Goal: Information Seeking & Learning: Learn about a topic

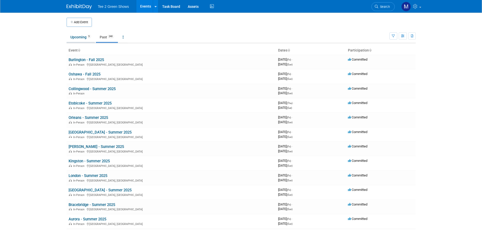
click at [84, 37] on link "Upcoming 5" at bounding box center [80, 37] width 28 height 10
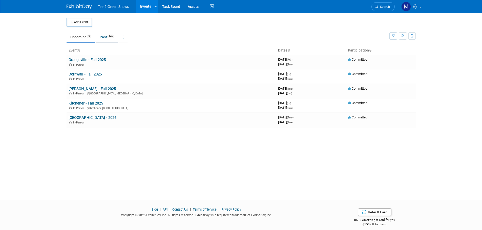
click at [107, 37] on link "Past 240" at bounding box center [107, 37] width 22 height 10
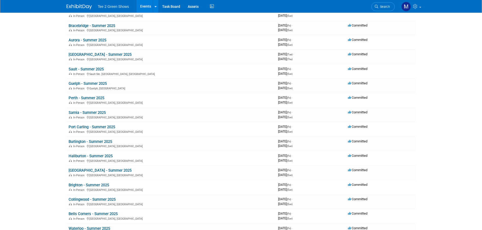
scroll to position [177, 0]
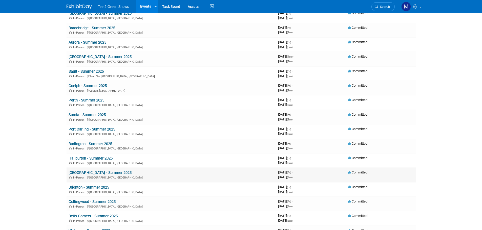
click at [91, 173] on link "[GEOGRAPHIC_DATA] - Summer 2025" at bounding box center [100, 173] width 63 height 5
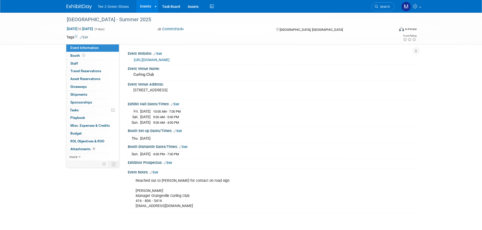
click at [82, 3] on link at bounding box center [81, 4] width 31 height 4
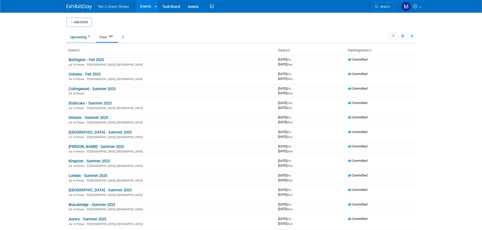
click at [82, 40] on link "Upcoming 5" at bounding box center [80, 37] width 28 height 10
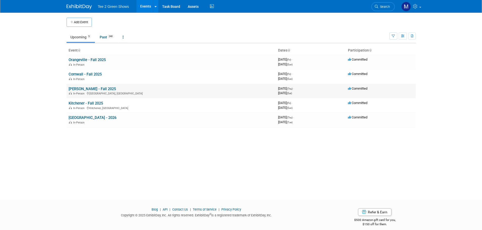
click at [88, 87] on link "[PERSON_NAME] - Fall 2025" at bounding box center [92, 89] width 47 height 5
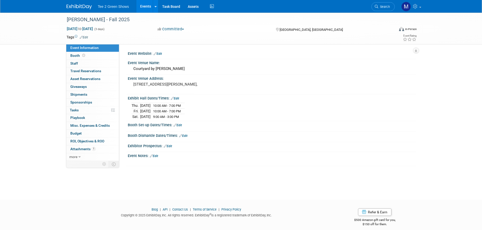
click at [82, 8] on img at bounding box center [78, 6] width 25 height 5
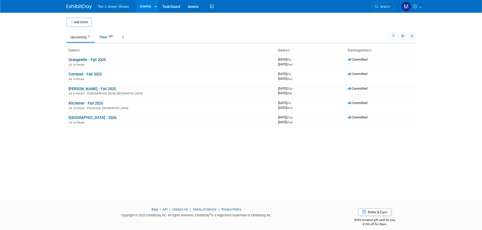
click at [93, 88] on link "[PERSON_NAME] - Fall 2025" at bounding box center [92, 89] width 47 height 5
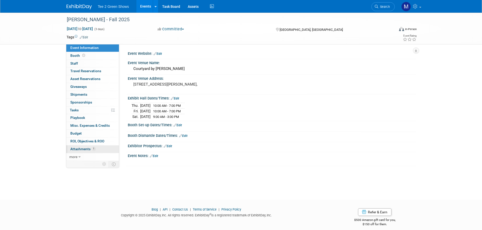
click at [92, 150] on span "1" at bounding box center [94, 149] width 4 height 4
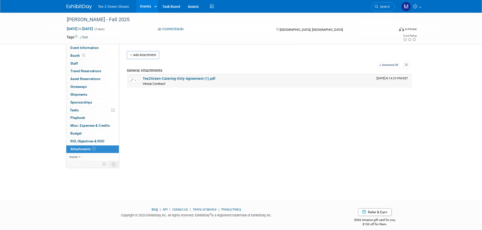
click at [154, 78] on link "Tee2Green-Catering-Only-Agreement (1).pdf" at bounding box center [179, 79] width 73 height 4
click at [83, 11] on div "Tee 2 Green Shows Events Add Event Bulk Upload Events Shareable Event Boards Re…" at bounding box center [240, 6] width 349 height 13
click at [83, 9] on img at bounding box center [78, 6] width 25 height 5
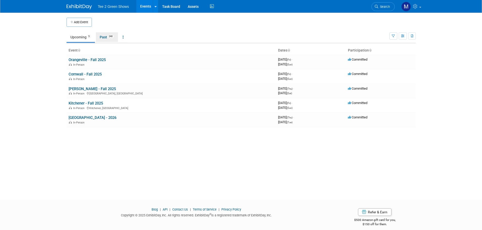
click at [104, 40] on link "Past 240" at bounding box center [107, 37] width 22 height 10
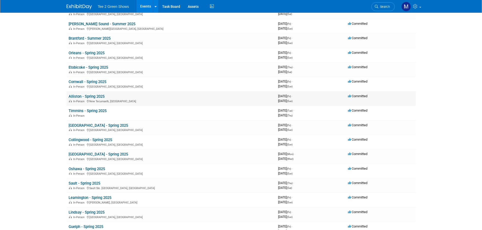
scroll to position [430, 0]
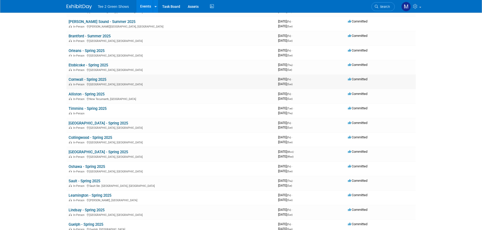
click at [94, 80] on link "Cornwall - Spring 2025" at bounding box center [88, 79] width 38 height 5
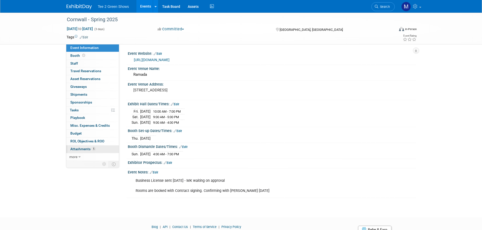
click at [92, 147] on link "5 Attachments 5" at bounding box center [92, 150] width 53 height 8
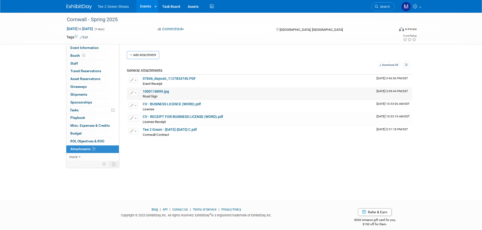
click at [159, 92] on link "1000118899.jpg" at bounding box center [156, 92] width 26 height 4
click at [82, 8] on img at bounding box center [78, 6] width 25 height 5
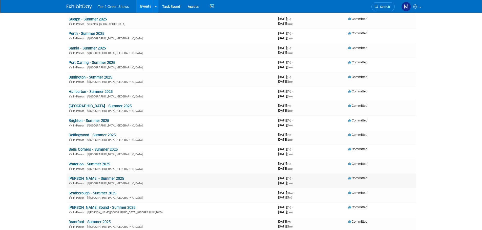
scroll to position [253, 0]
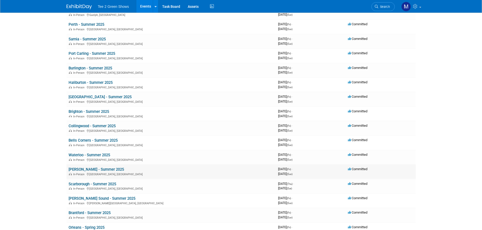
click at [93, 170] on link "[PERSON_NAME] - Summer 2025" at bounding box center [96, 169] width 55 height 5
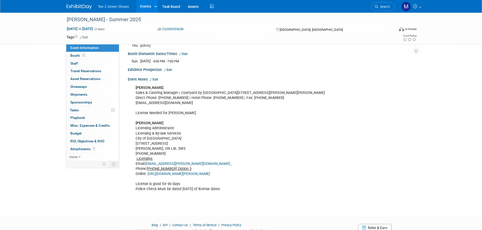
scroll to position [101, 0]
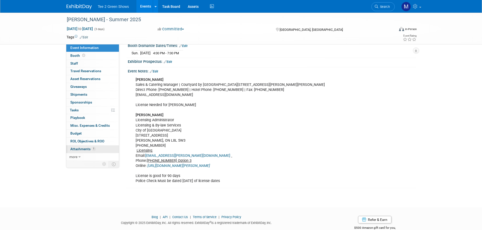
click at [89, 149] on span "Attachments 1" at bounding box center [82, 149] width 25 height 4
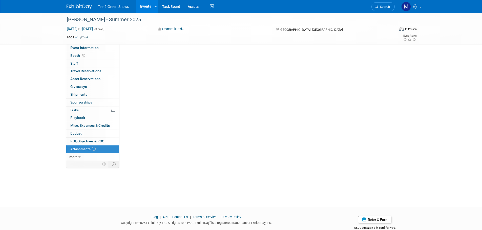
scroll to position [0, 0]
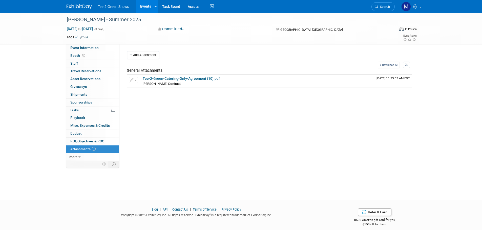
click at [83, 7] on img at bounding box center [78, 6] width 25 height 5
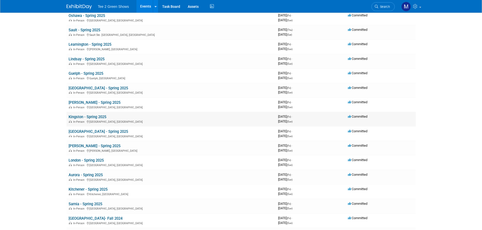
scroll to position [581, 0]
click at [90, 102] on link "[PERSON_NAME] - Spring 2025" at bounding box center [95, 102] width 52 height 5
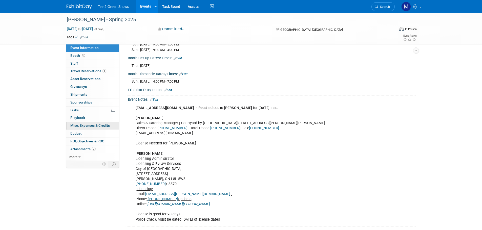
scroll to position [76, 0]
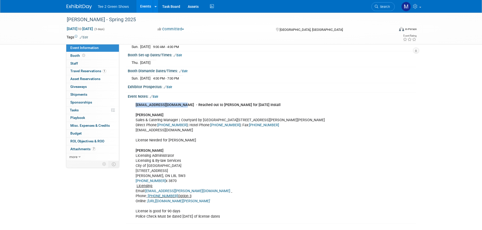
drag, startPoint x: 133, startPoint y: 104, endPoint x: 183, endPoint y: 104, distance: 49.6
click at [183, 104] on div "[EMAIL_ADDRESS][DOMAIN_NAME] - Reached out to [PERSON_NAME] for [DATE] Install …" at bounding box center [246, 161] width 228 height 122
copy b "[EMAIL_ADDRESS][DOMAIN_NAME]"
click at [80, 7] on img at bounding box center [78, 6] width 25 height 5
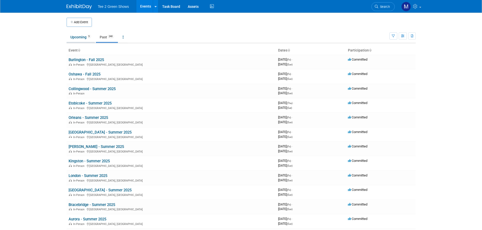
click at [80, 35] on link "Upcoming 5" at bounding box center [80, 37] width 28 height 10
